Goal: Navigation & Orientation: Understand site structure

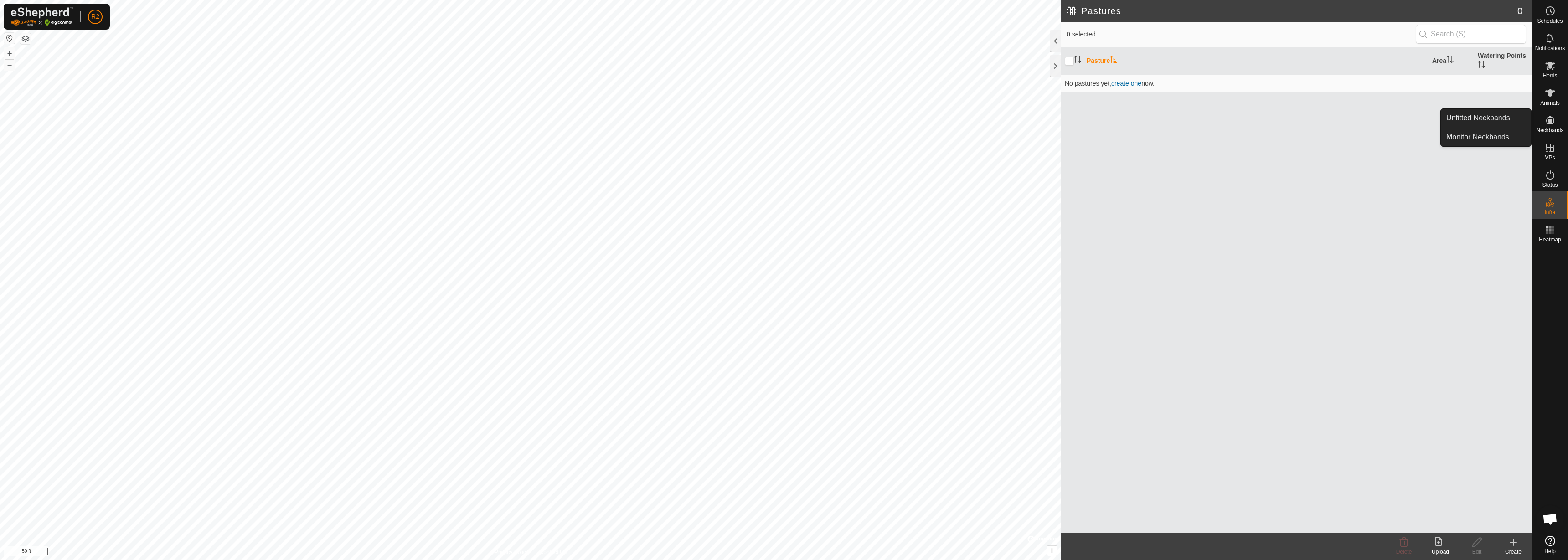
click at [5, 37] on button "button" at bounding box center [9, 38] width 11 height 11
click at [1488, 109] on link "Unfitted Neckbands" at bounding box center [1486, 118] width 90 height 18
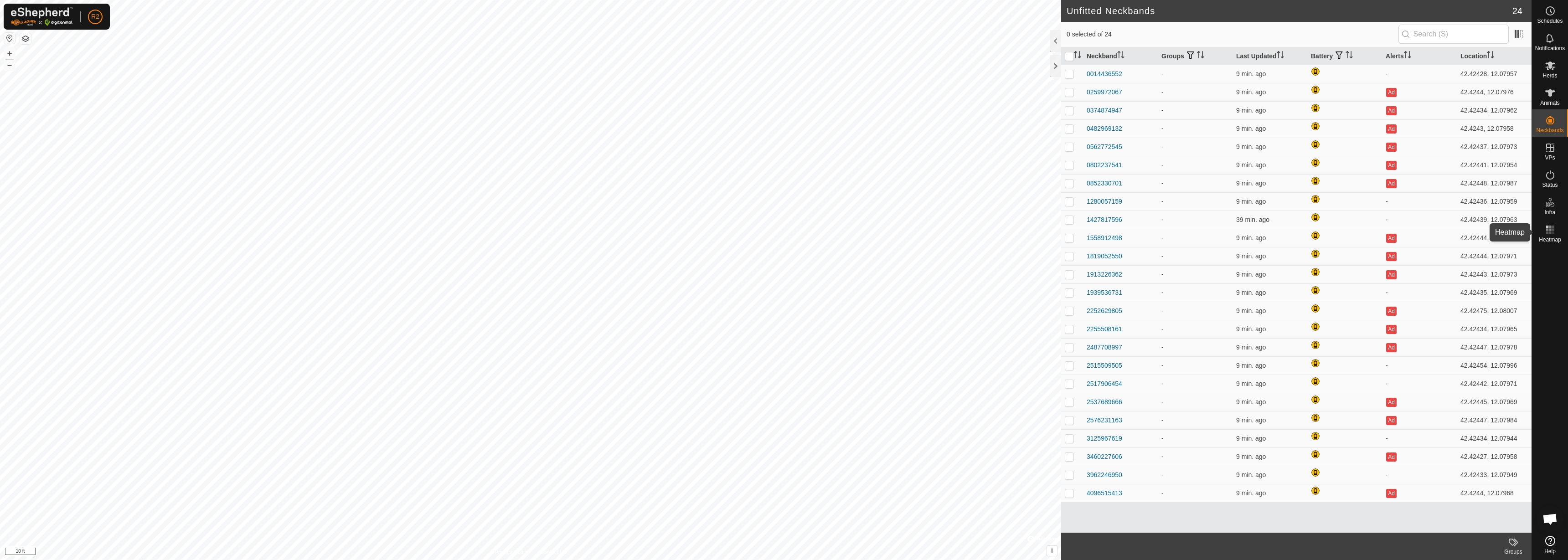
click at [1560, 238] on span "Heatmap" at bounding box center [1549, 240] width 23 height 6
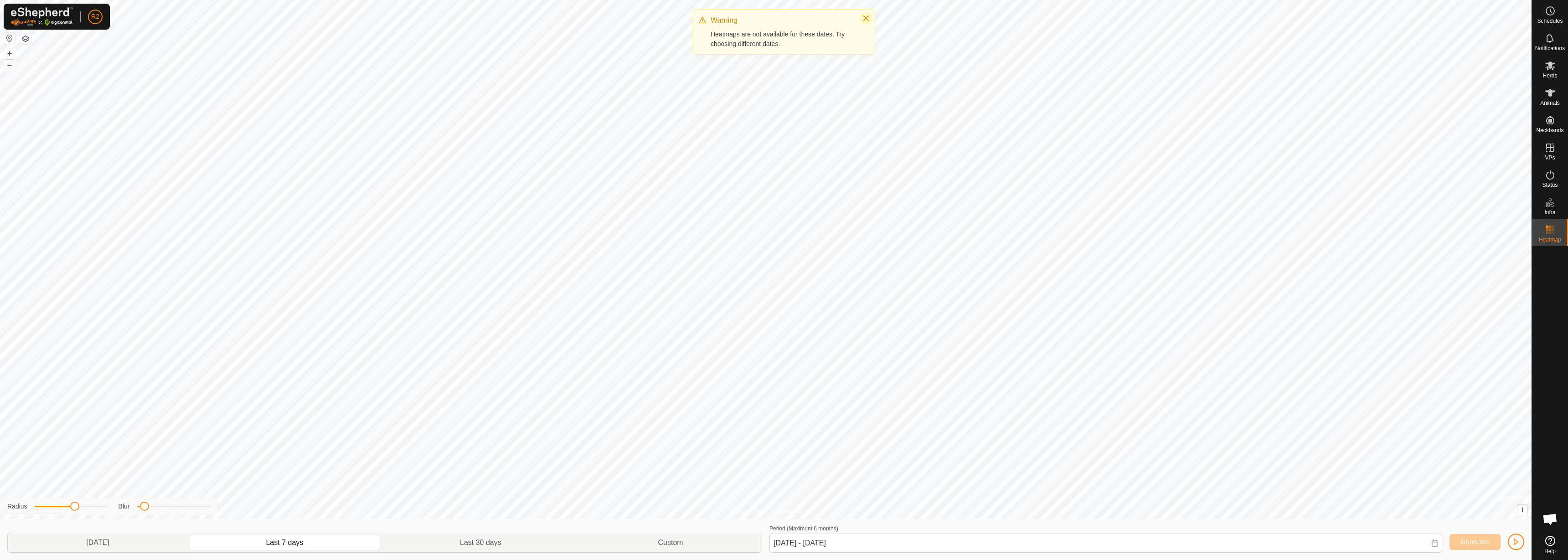
click at [869, 15] on icon "Close" at bounding box center [865, 18] width 7 height 7
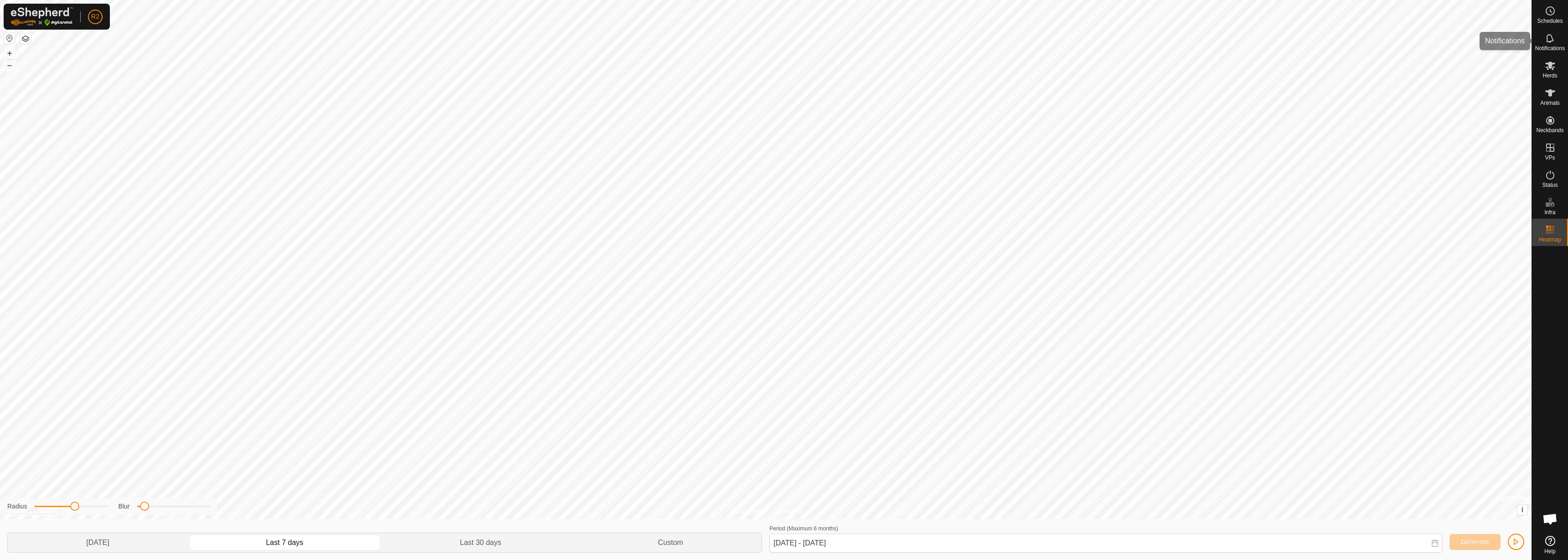
click at [1553, 39] on icon at bounding box center [1550, 38] width 11 height 11
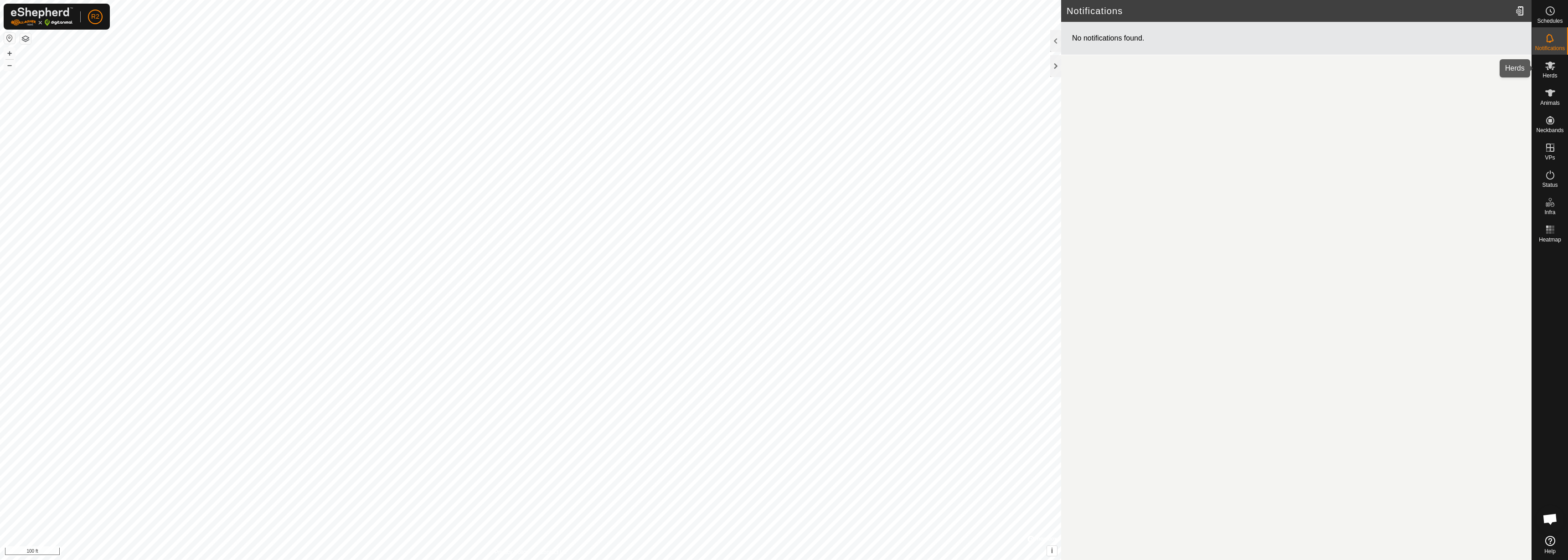
click at [1549, 69] on icon at bounding box center [1550, 66] width 11 height 11
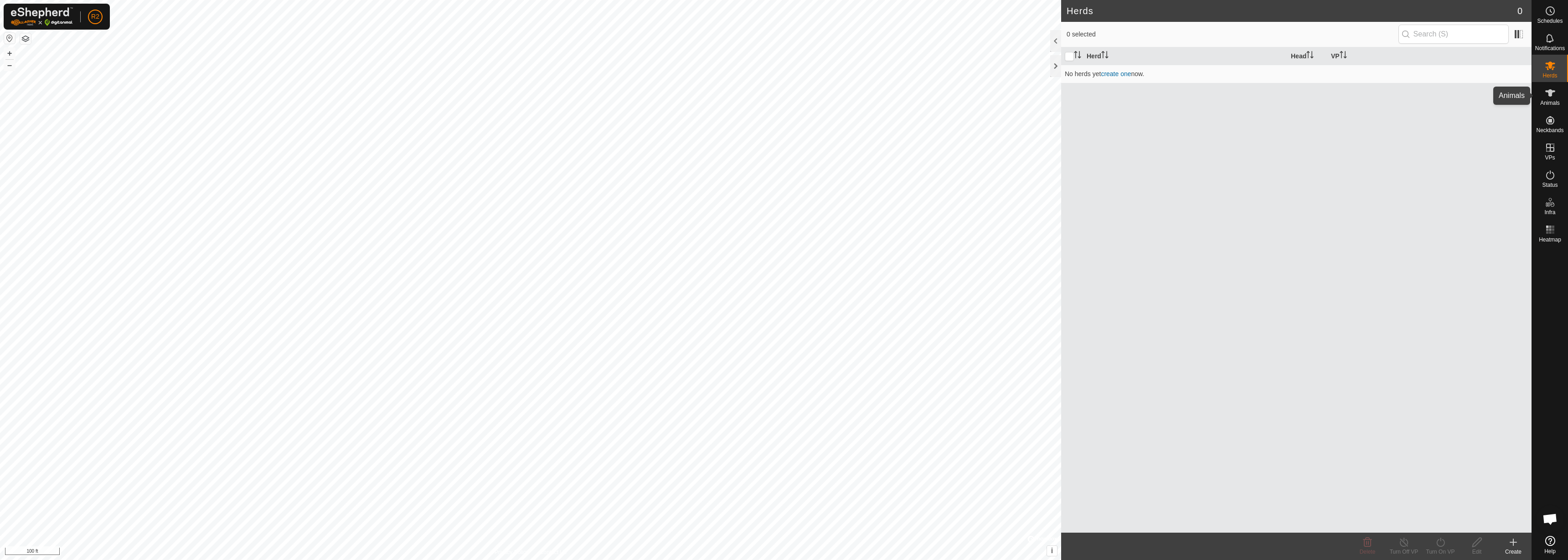
click at [1547, 104] on span "Animals" at bounding box center [1550, 103] width 19 height 6
